Goal: Information Seeking & Learning: Check status

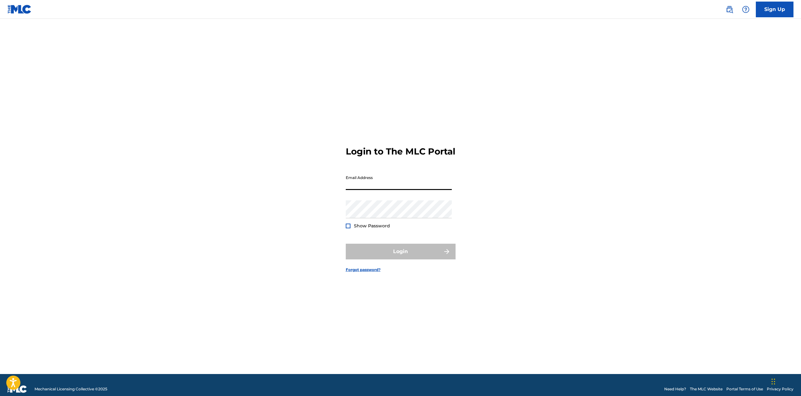
click at [375, 186] on input "Email Address" at bounding box center [399, 181] width 106 height 18
type input "[EMAIL_ADDRESS][DOMAIN_NAME]"
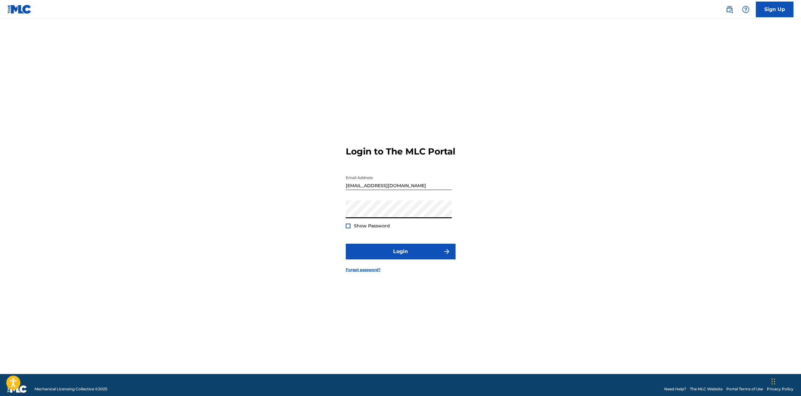
click at [349, 228] on div at bounding box center [348, 225] width 5 height 5
click at [381, 253] on button "Login" at bounding box center [401, 251] width 110 height 16
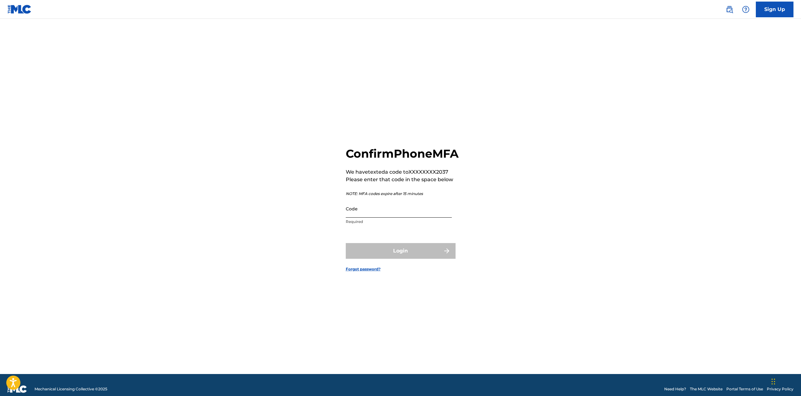
click at [390, 217] on input "Code" at bounding box center [399, 209] width 106 height 18
type input "250916"
click at [397, 257] on button "Login" at bounding box center [401, 251] width 110 height 16
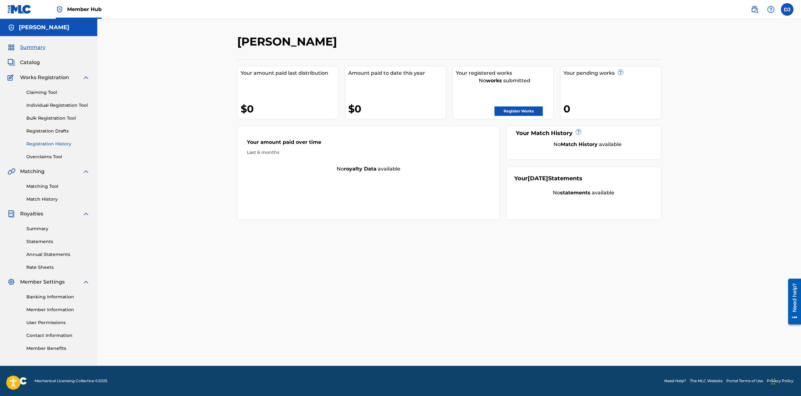
click at [51, 145] on link "Registration History" at bounding box center [57, 144] width 63 height 7
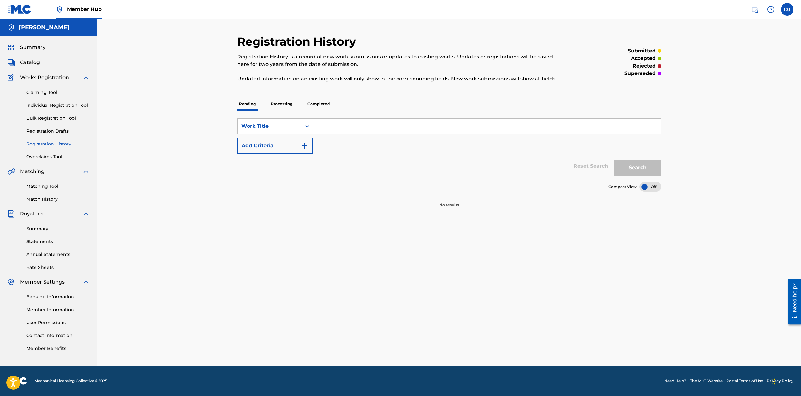
click at [278, 103] on p "Processing" at bounding box center [281, 103] width 25 height 13
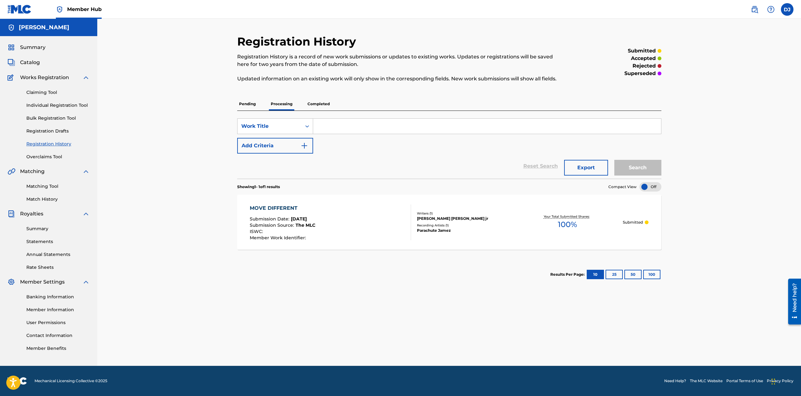
click at [314, 102] on p "Completed" at bounding box center [319, 103] width 26 height 13
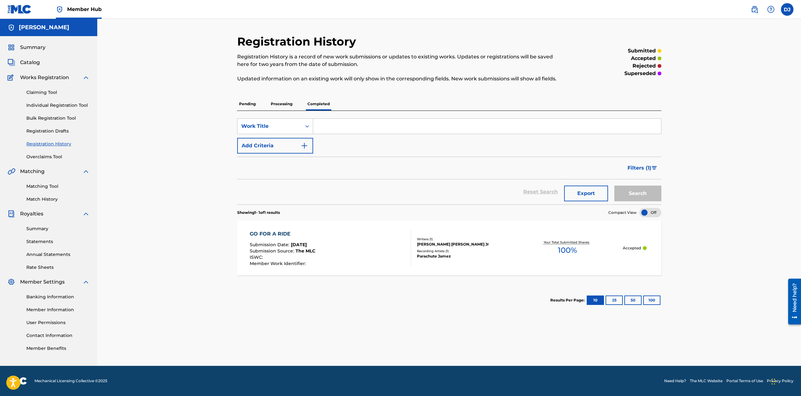
click at [283, 103] on p "Processing" at bounding box center [281, 103] width 25 height 13
